Goal: Register for event/course

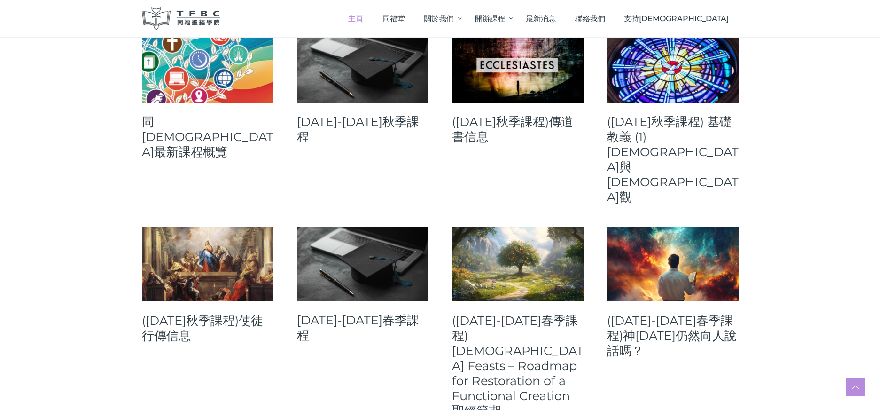
scroll to position [421, 0]
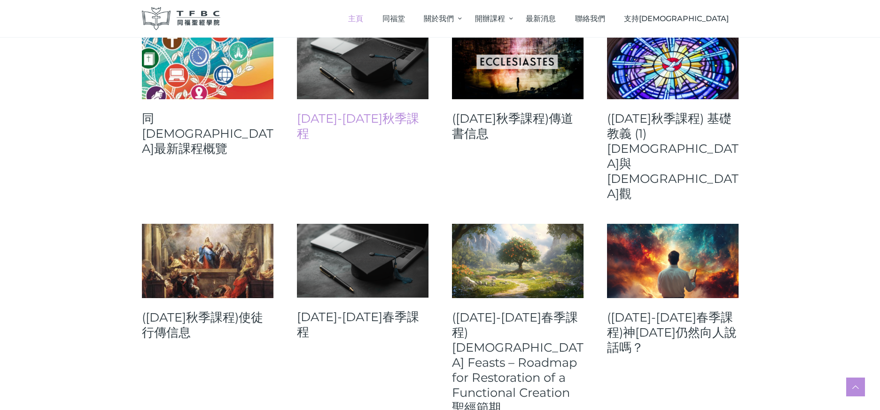
click at [401, 119] on link "[DATE]-[DATE]秋季課程" at bounding box center [363, 126] width 132 height 30
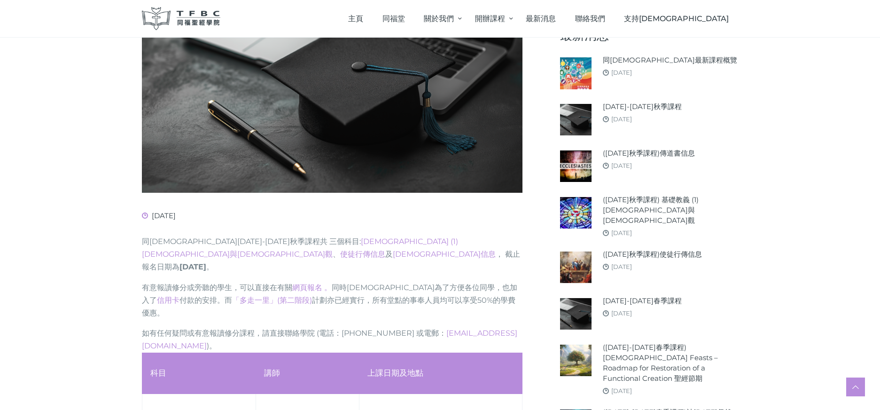
scroll to position [215, 0]
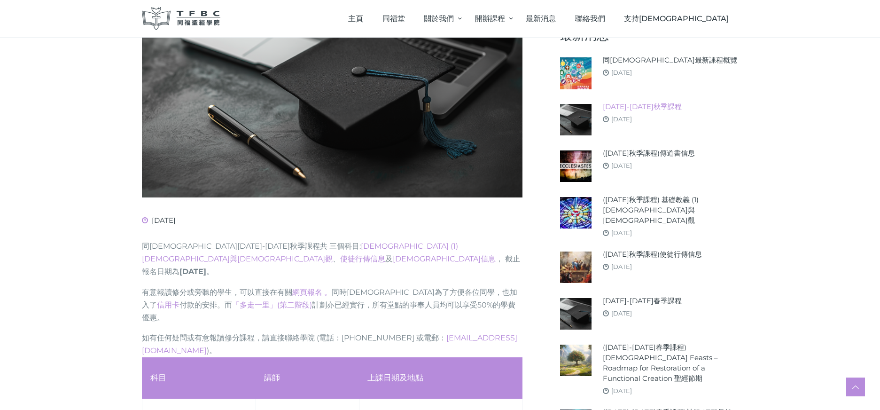
click at [631, 107] on link "[DATE]-[DATE]秋季課程" at bounding box center [642, 107] width 79 height 10
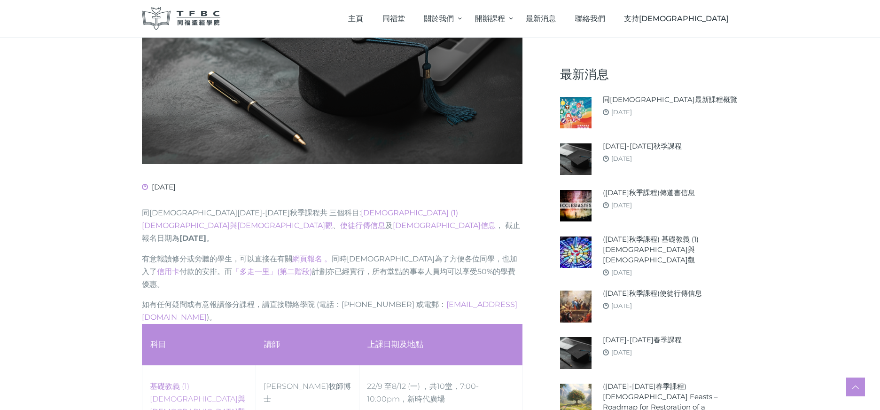
scroll to position [244, 0]
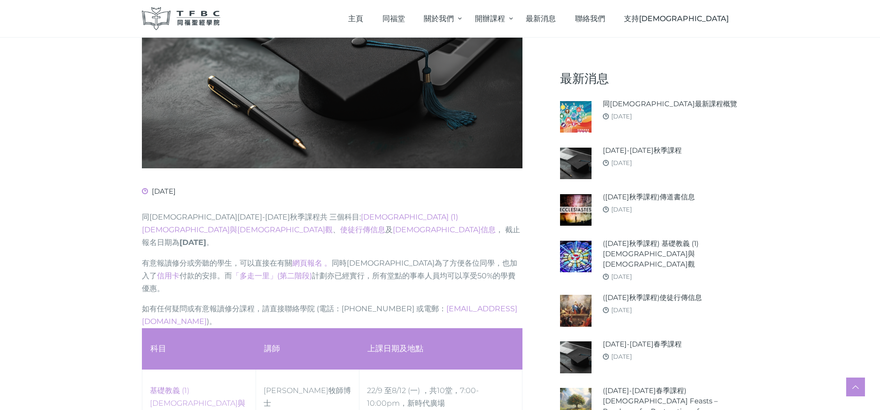
click at [409, 270] on div "同福聖經學院2025-26年秋季課程共 三 個科目: 基礎教義 (1) 聖靈觀與教會觀 、 使徒行傳信息 及 傳道書信息 ， 截止報名日期為 9月9日 。 有…" at bounding box center [332, 269] width 381 height 117
click at [631, 238] on link "([DATE]秋季課程) 基礎教義 (1) [DEMOGRAPHIC_DATA]與[DEMOGRAPHIC_DATA]觀" at bounding box center [671, 253] width 136 height 31
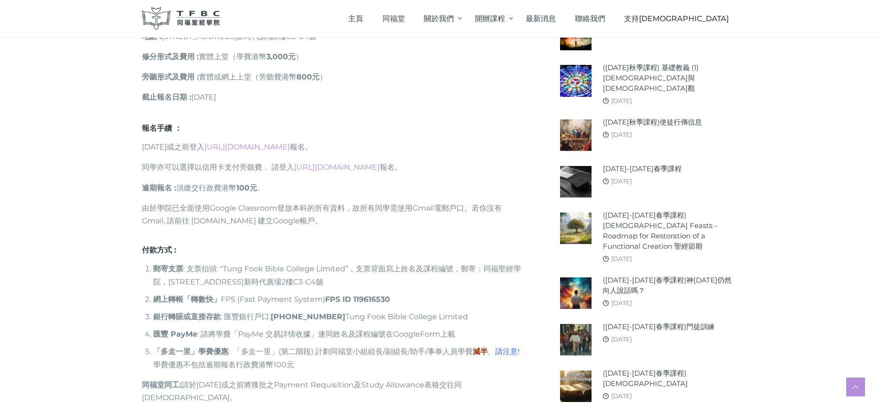
scroll to position [686, 0]
click at [290, 142] on link "https://go.tfbc.org.hk/2025F" at bounding box center [247, 146] width 86 height 9
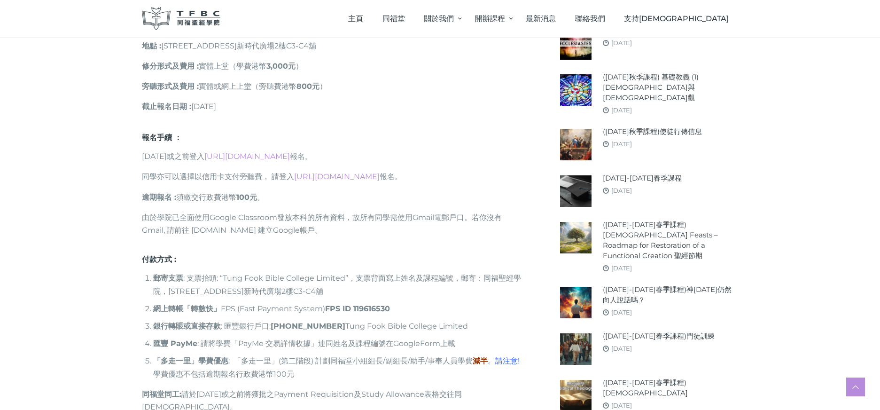
scroll to position [673, 0]
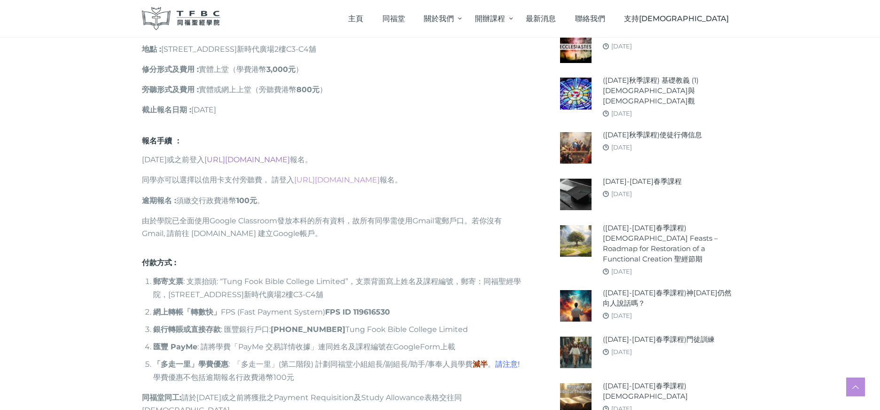
click at [282, 155] on link "https://go.tfbc.org.hk/2025F" at bounding box center [247, 159] width 86 height 9
